Goal: Task Accomplishment & Management: Manage account settings

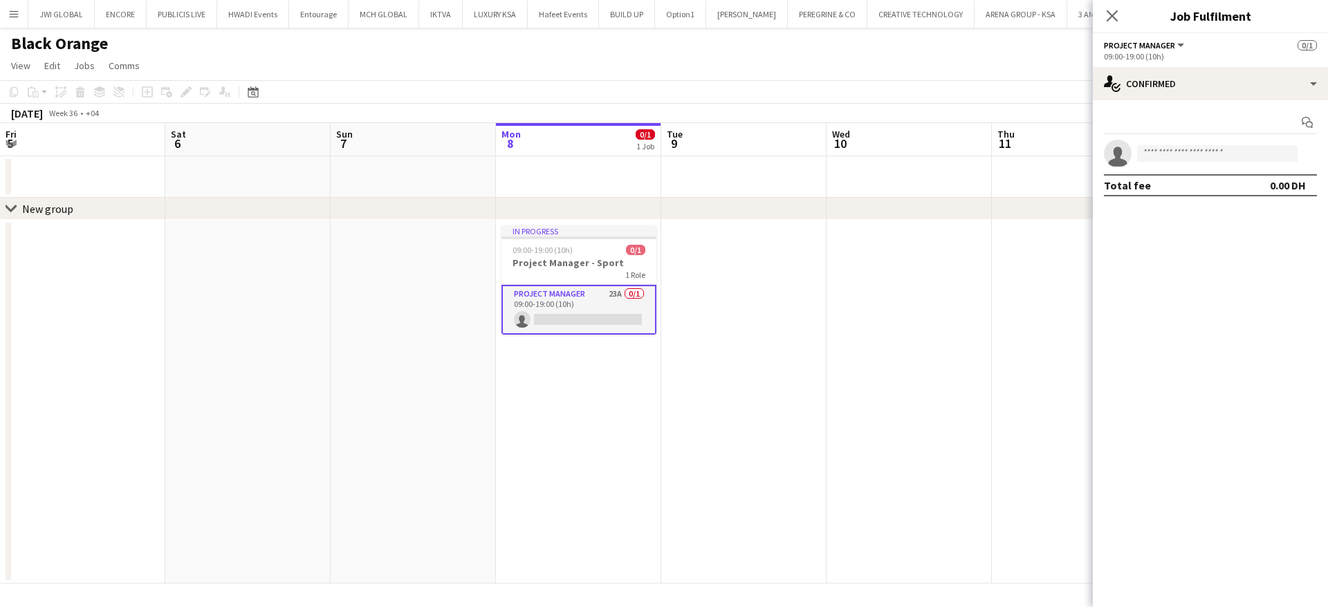
scroll to position [0, 331]
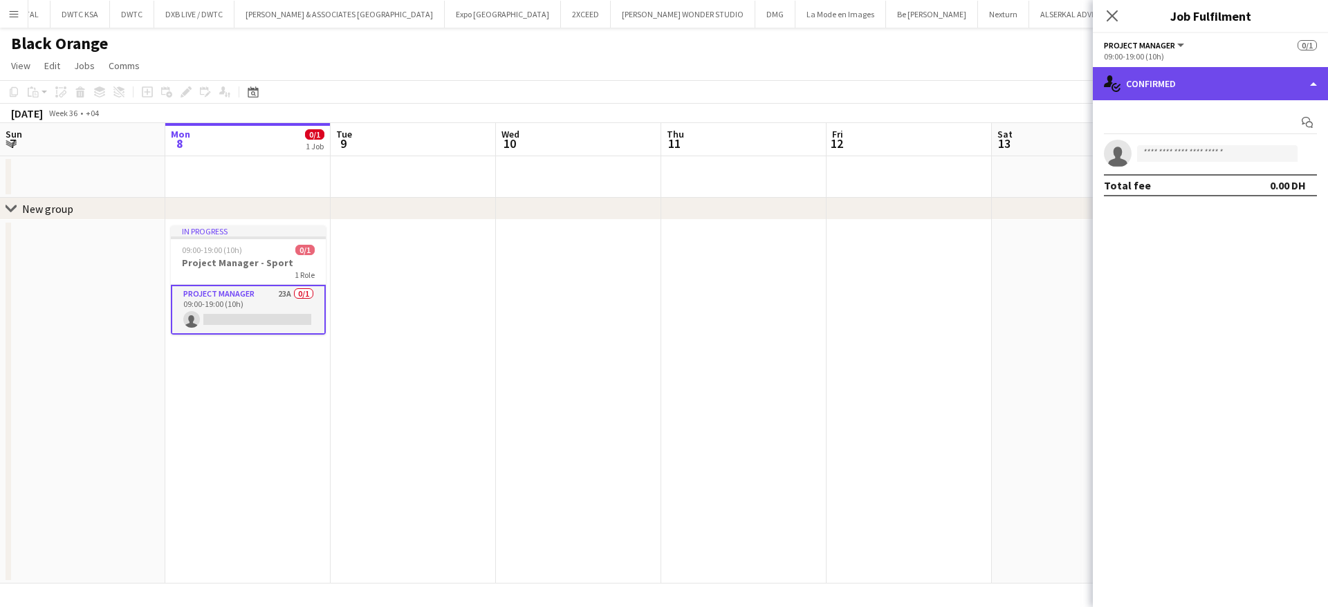
click at [1173, 81] on div "single-neutral-actions-check-2 Confirmed" at bounding box center [1210, 83] width 235 height 33
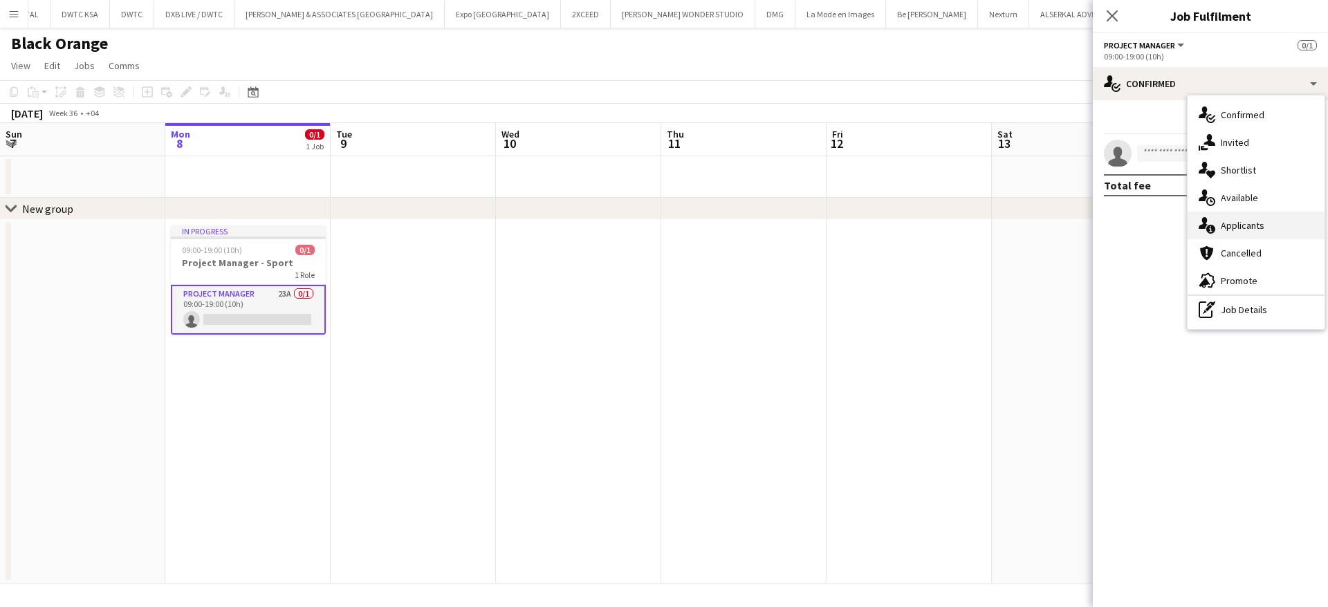
click at [1231, 234] on div "single-neutral-actions-information Applicants" at bounding box center [1256, 226] width 137 height 28
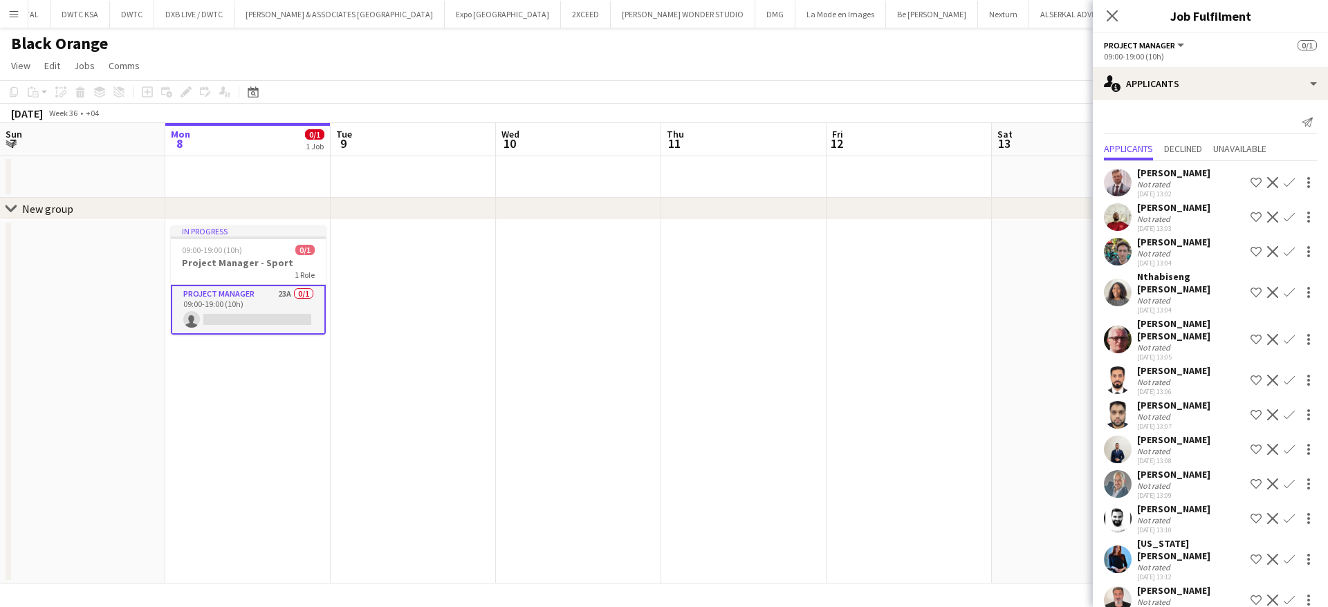
scroll to position [403, 0]
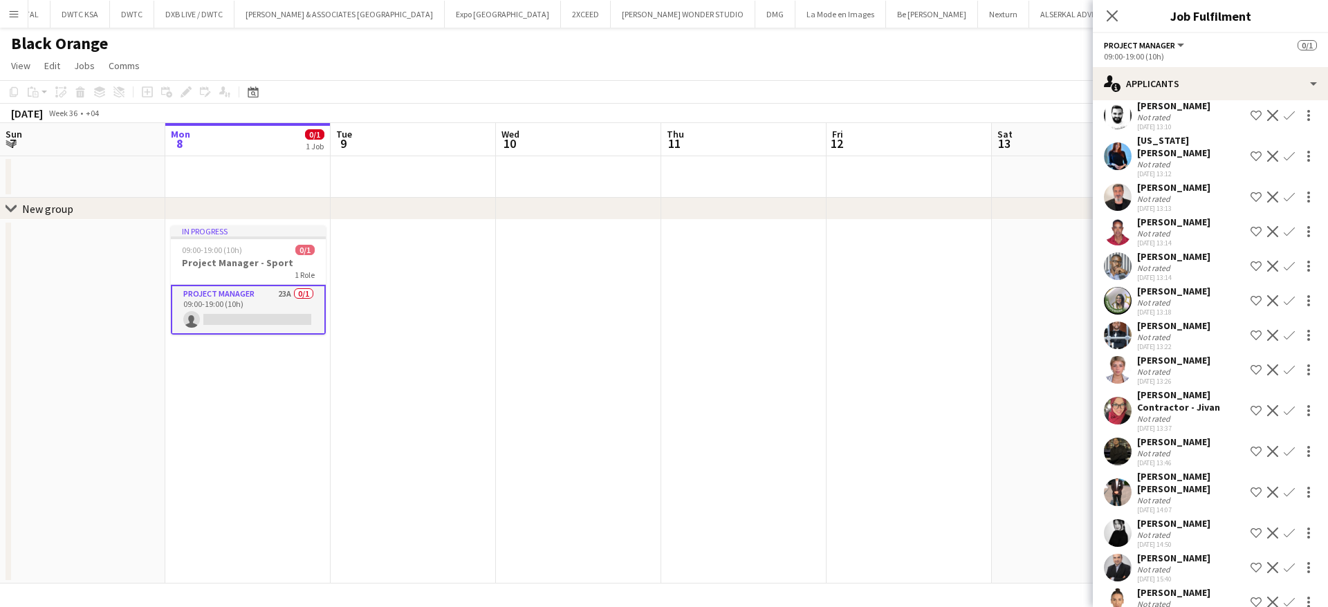
click at [1174, 587] on div "[PERSON_NAME]" at bounding box center [1173, 593] width 73 height 12
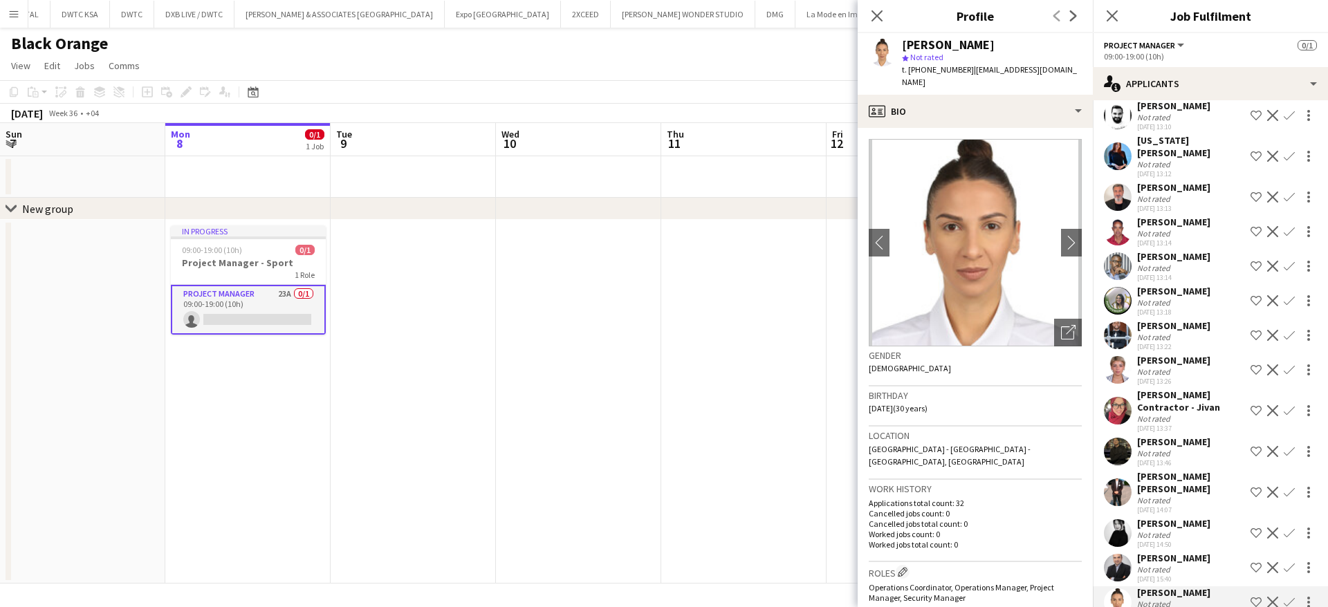
click at [1164, 263] on div "Not rated" at bounding box center [1155, 268] width 36 height 10
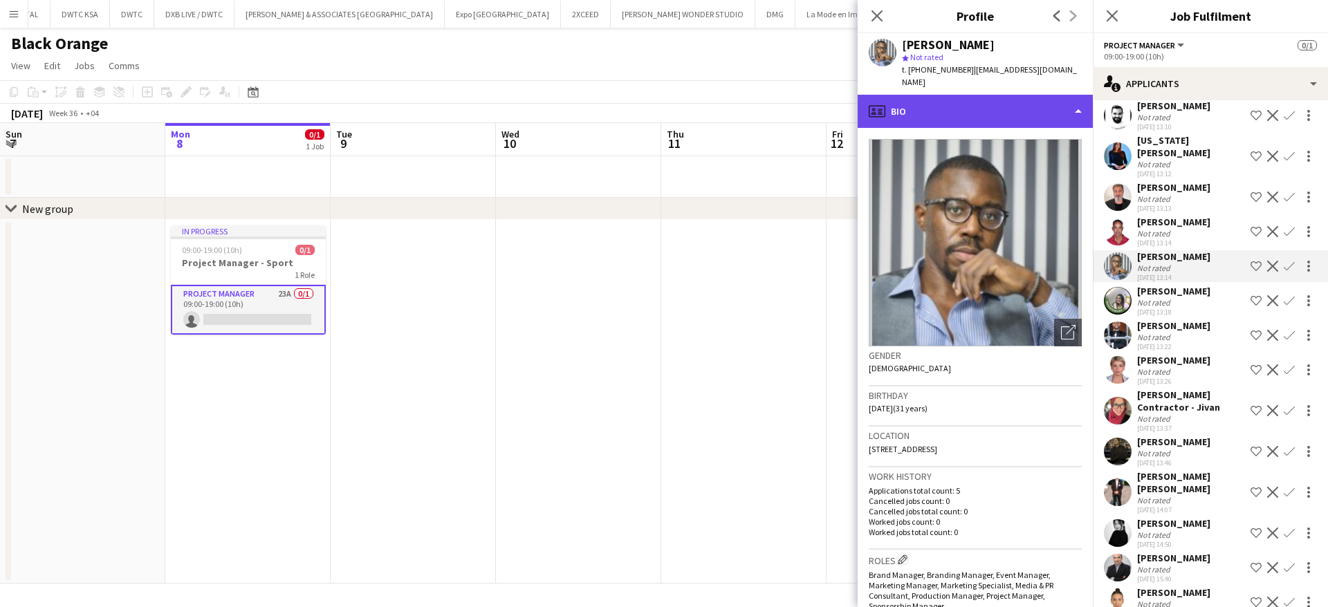
click at [970, 98] on div "profile Bio" at bounding box center [975, 111] width 235 height 33
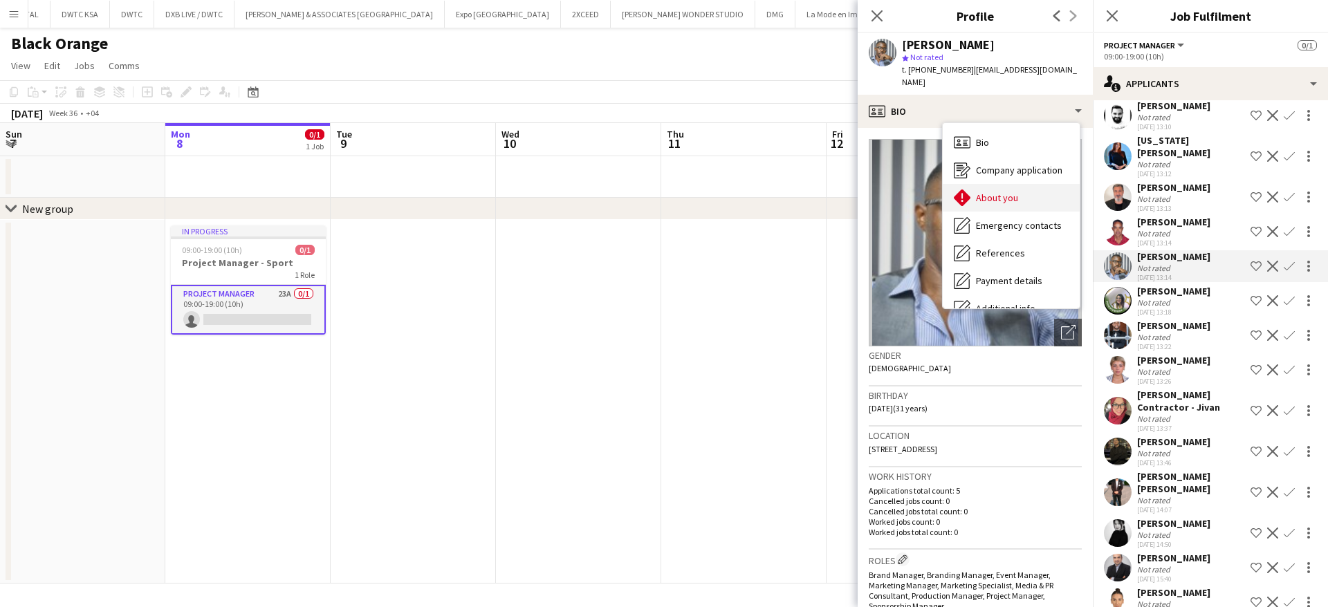
click at [1003, 192] on span "About you" at bounding box center [997, 198] width 42 height 12
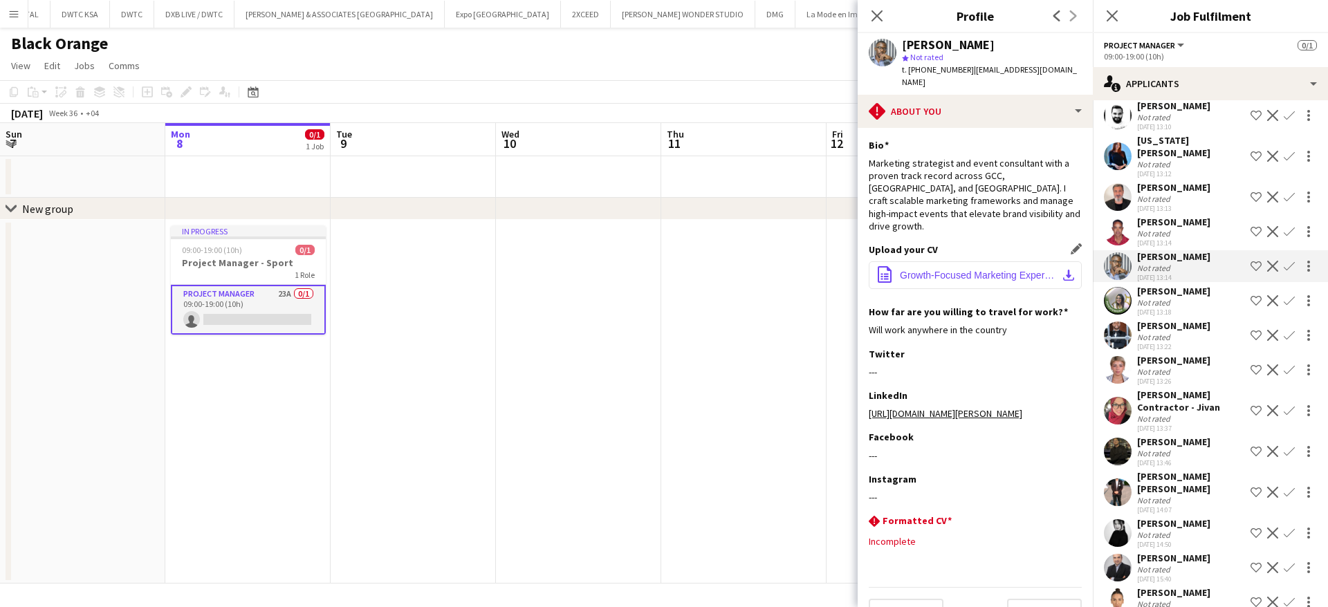
click at [983, 261] on button "office-file-sheet Growth-Focused Marketing Expert (1).pdf download-bottom" at bounding box center [975, 275] width 213 height 28
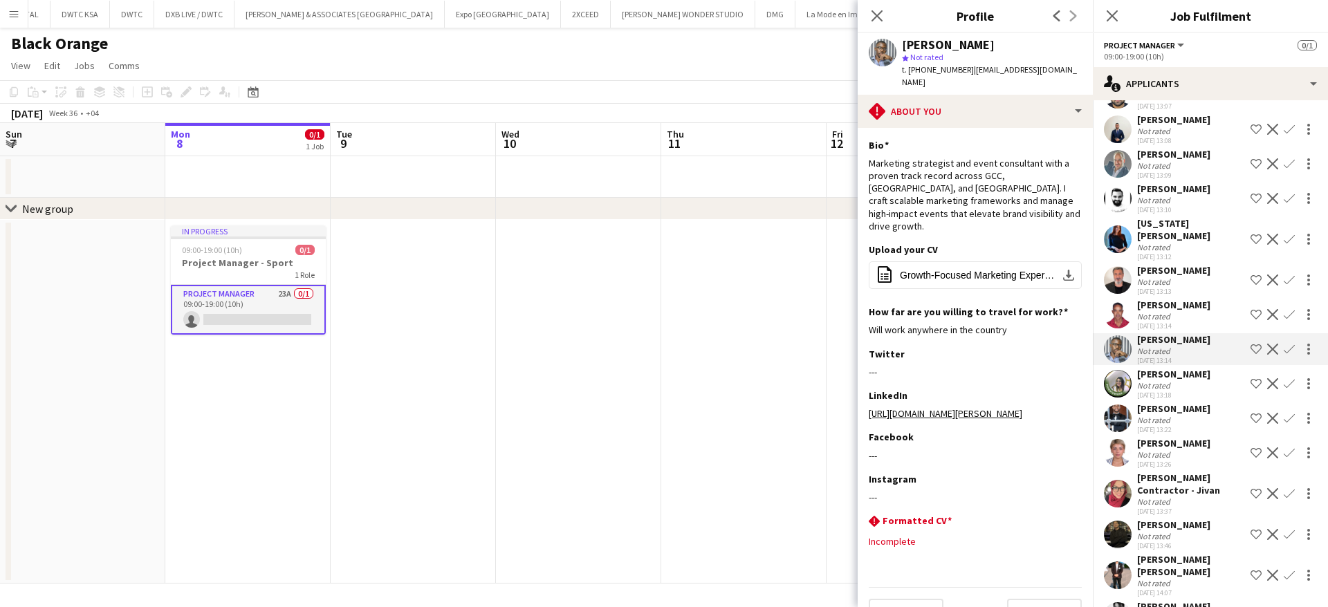
scroll to position [310, 0]
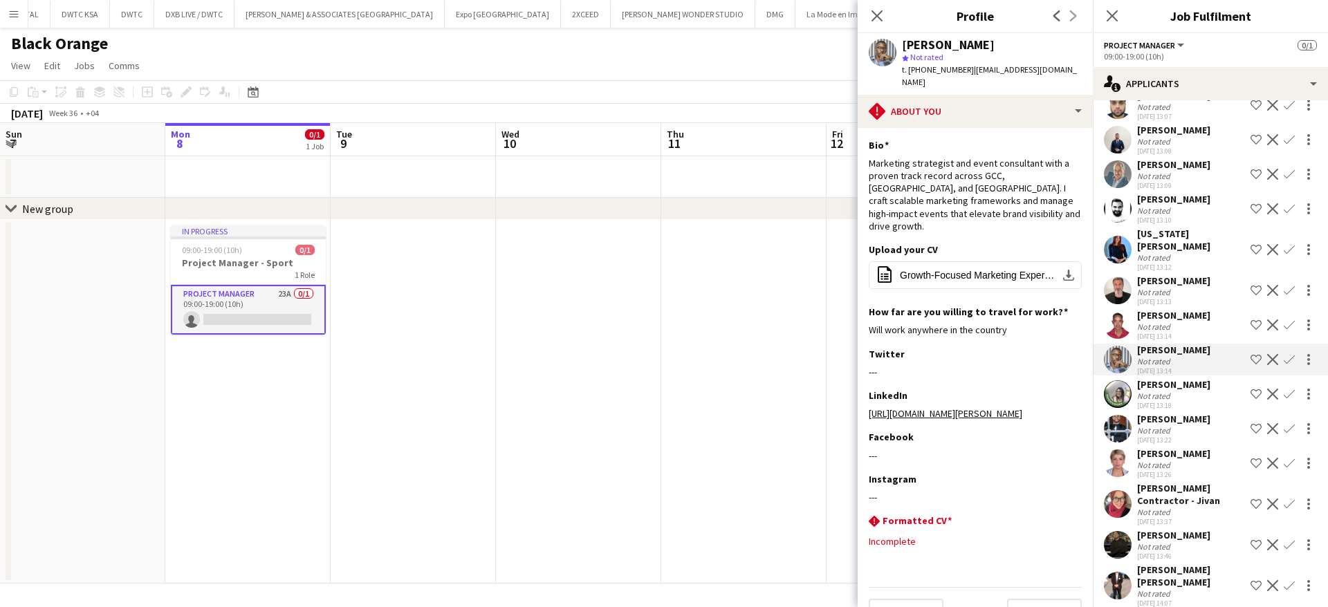
click at [1178, 275] on div "[PERSON_NAME]" at bounding box center [1173, 281] width 73 height 12
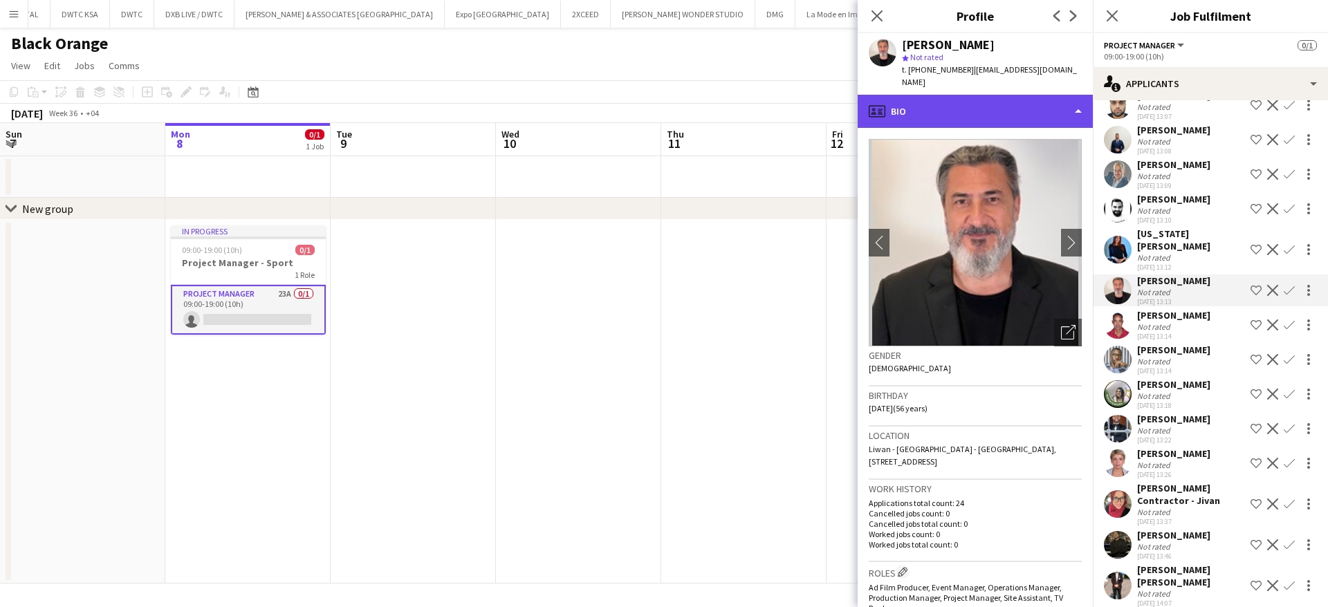
click at [968, 95] on div "profile Bio" at bounding box center [975, 111] width 235 height 33
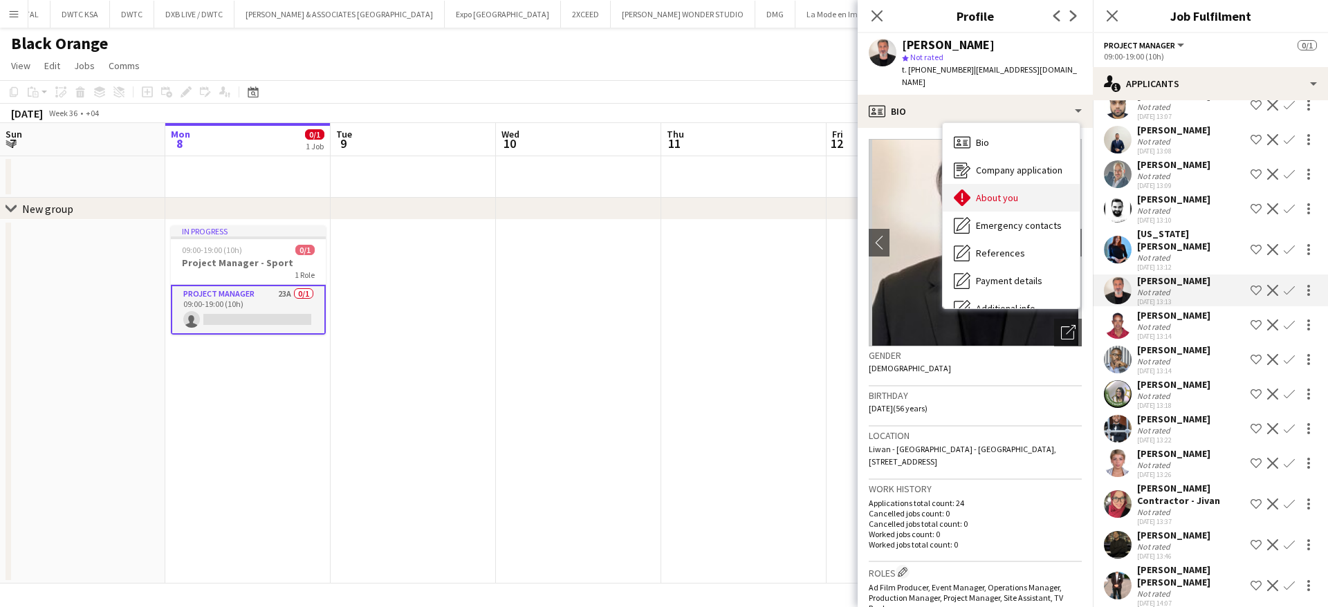
click at [1006, 192] on span "About you" at bounding box center [997, 198] width 42 height 12
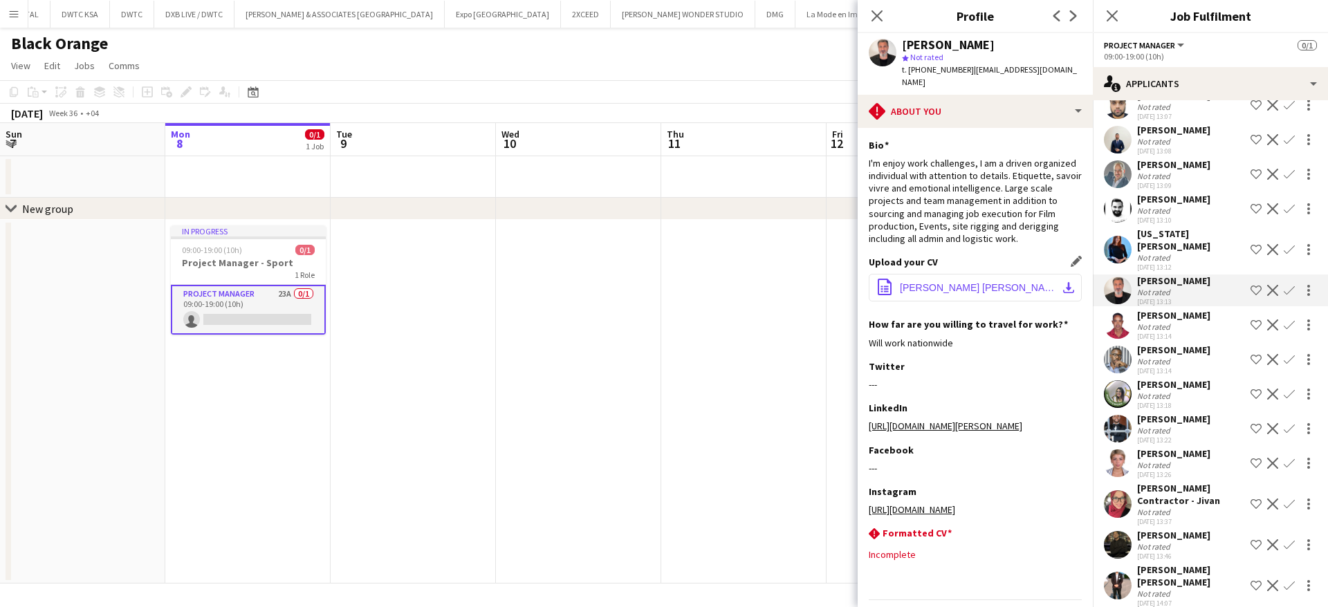
click at [968, 290] on span "[PERSON_NAME] [PERSON_NAME] 2025.pdf" at bounding box center [978, 287] width 156 height 11
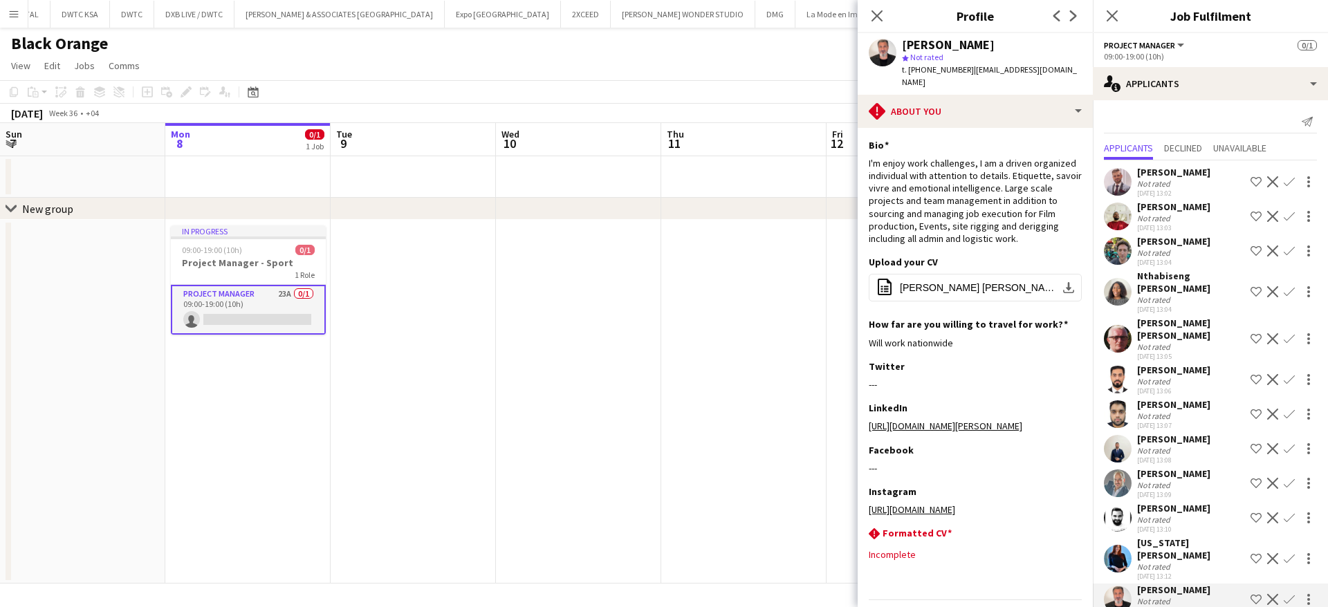
scroll to position [0, 0]
click at [1169, 212] on div "[PERSON_NAME]" at bounding box center [1173, 207] width 73 height 12
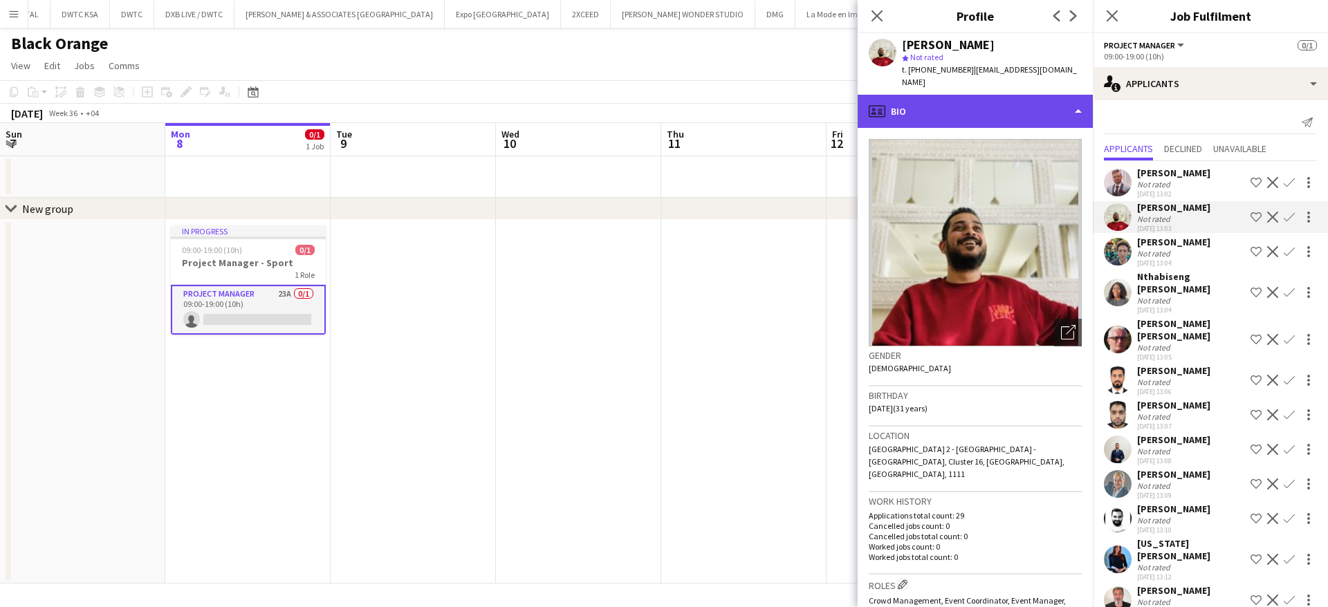
click at [942, 100] on div "profile Bio" at bounding box center [975, 111] width 235 height 33
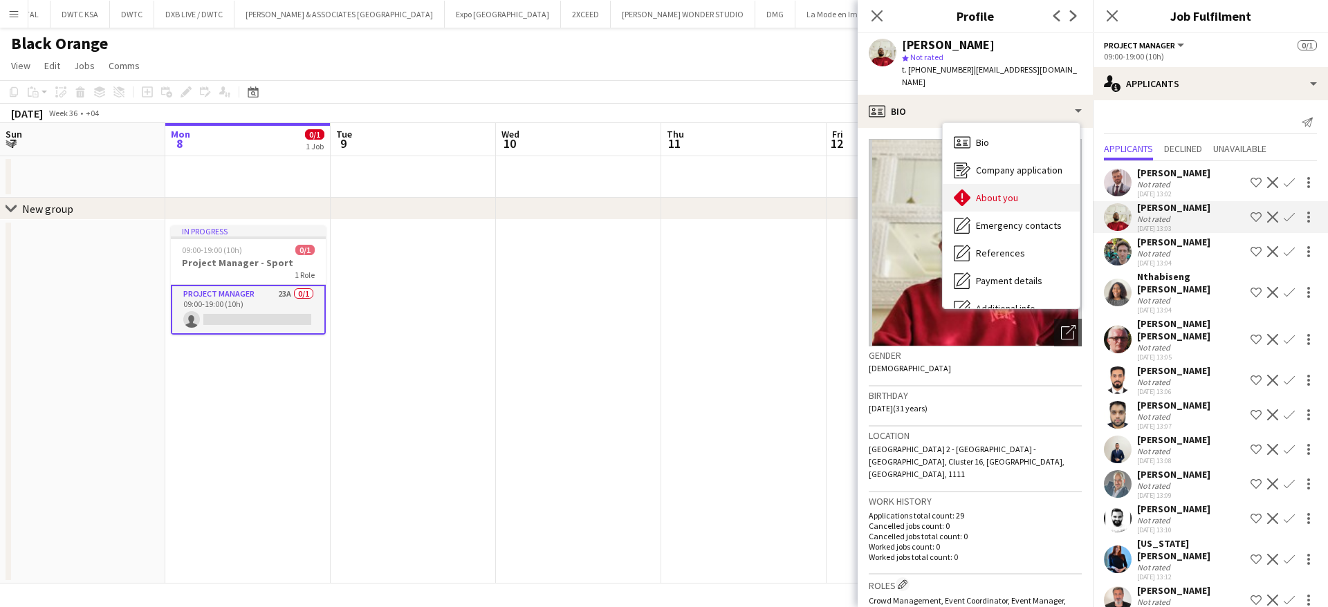
click at [1009, 192] on span "About you" at bounding box center [997, 198] width 42 height 12
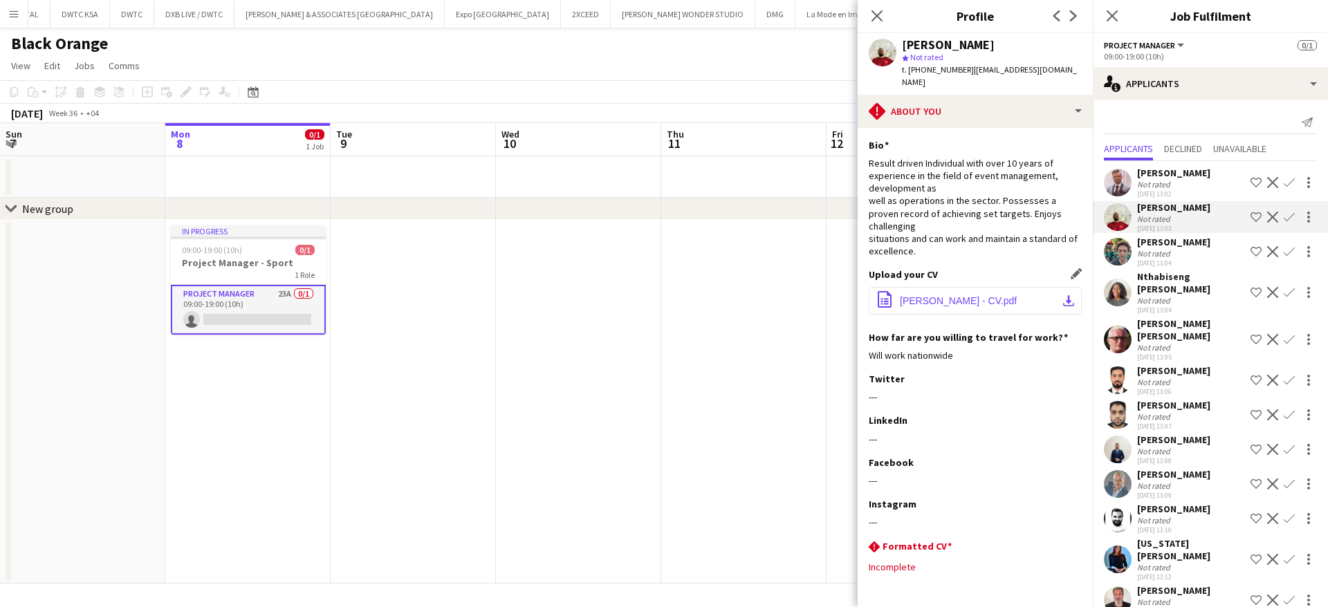
click at [930, 295] on span "[PERSON_NAME] - CV.pdf" at bounding box center [958, 300] width 117 height 11
